Goal: Task Accomplishment & Management: Manage account settings

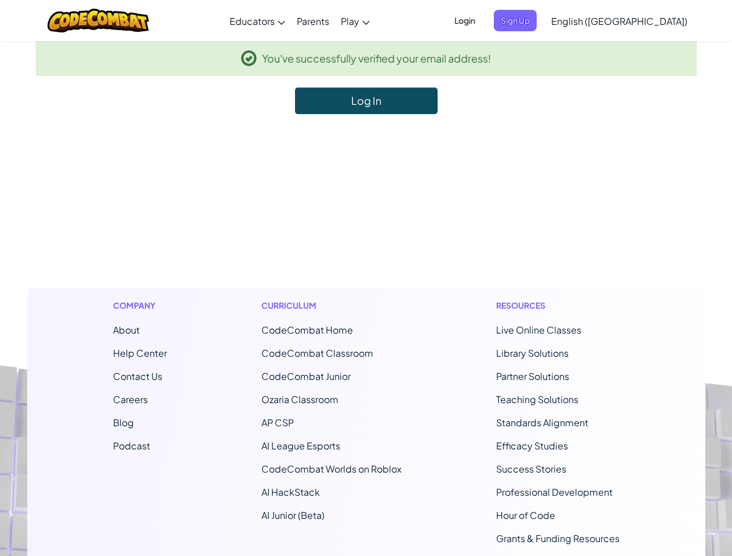
click at [366, 278] on footer "Company About Help Center Contact Us Careers Blog Podcast Curriculum CodeCombat…" at bounding box center [366, 427] width 732 height 627
click at [482, 20] on span "Login" at bounding box center [464, 20] width 35 height 21
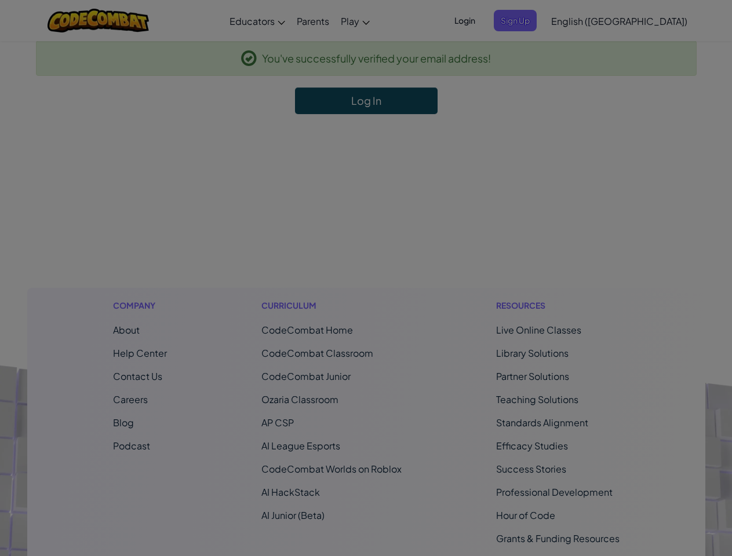
click at [534, 20] on div at bounding box center [366, 278] width 732 height 556
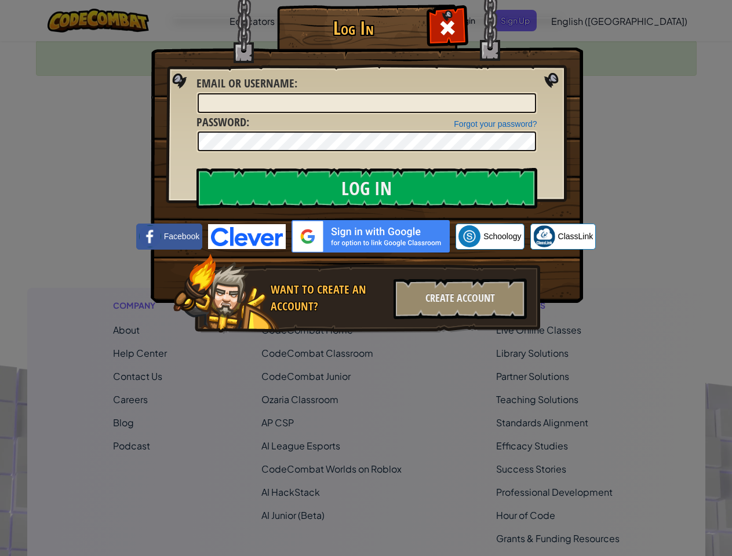
click at [586, 20] on div "Log In Unknown Error Email or Username : Forgot your password? Password : Log I…" at bounding box center [366, 278] width 732 height 556
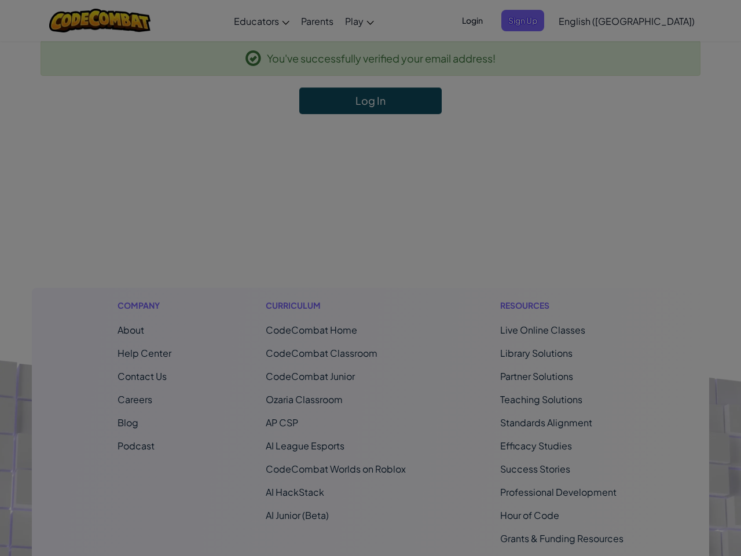
click at [586, 20] on div "Log In Unknown Error Email or Username : Forgot your password? Password : Log I…" at bounding box center [370, 278] width 741 height 556
click at [648, 21] on div at bounding box center [370, 278] width 741 height 556
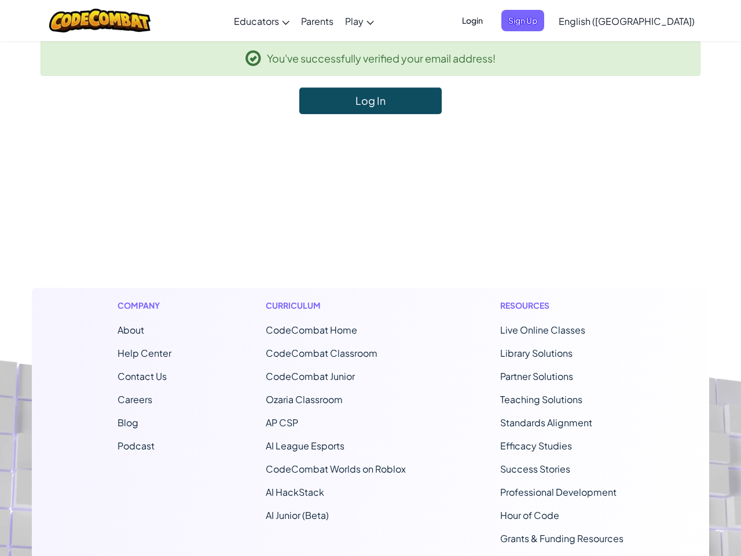
click at [366, 335] on li "CodeCombat Home" at bounding box center [336, 330] width 140 height 14
